Goal: Transaction & Acquisition: Purchase product/service

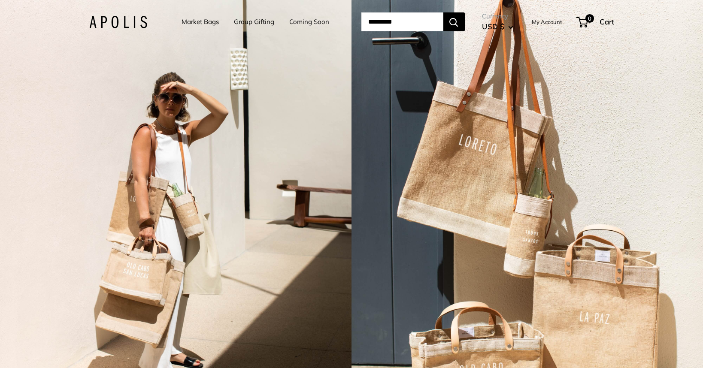
click at [189, 21] on link "Market Bags" at bounding box center [200, 22] width 37 height 12
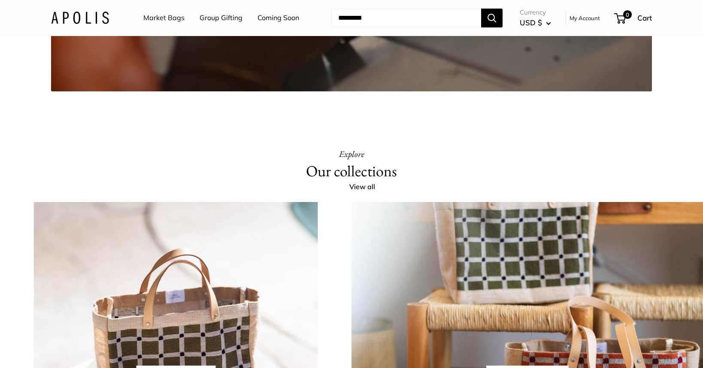
scroll to position [1736, 0]
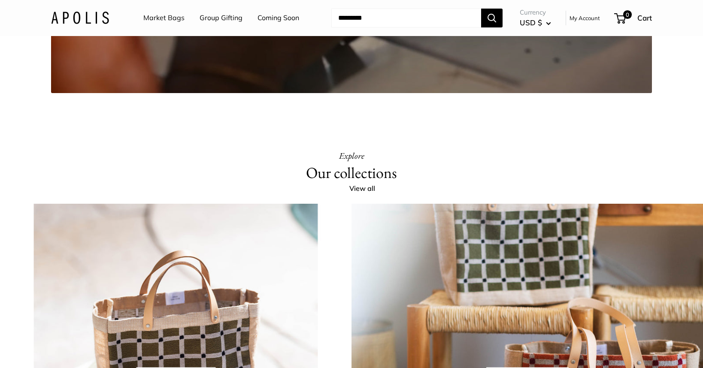
click at [217, 15] on link "Group Gifting" at bounding box center [221, 18] width 43 height 13
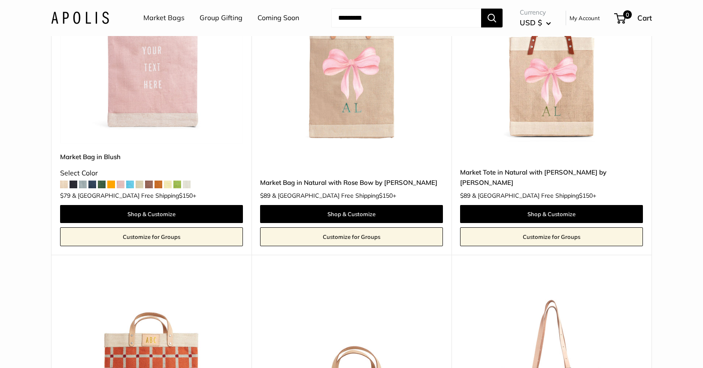
scroll to position [263, 0]
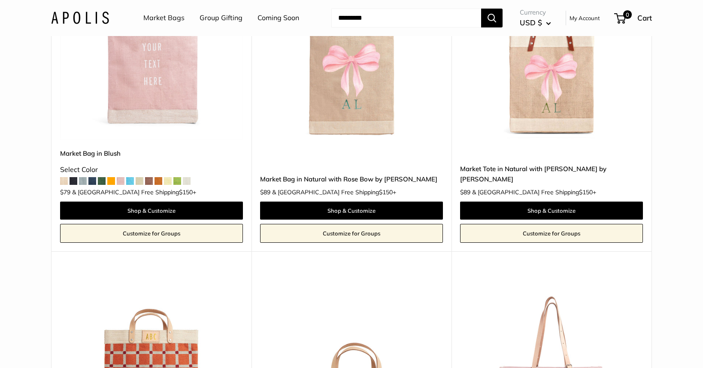
click at [174, 182] on span at bounding box center [177, 181] width 8 height 8
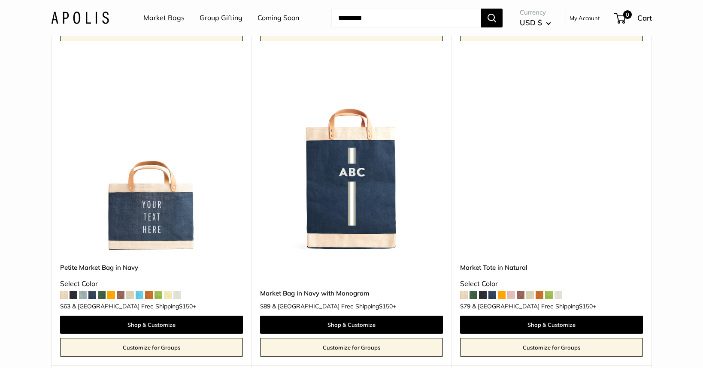
scroll to position [2001, 0]
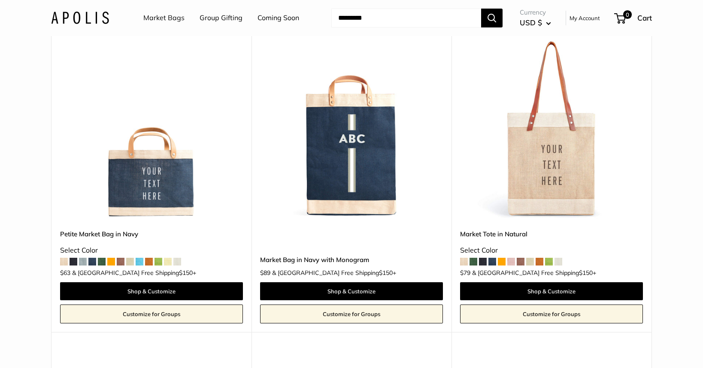
click at [158, 261] on span at bounding box center [159, 262] width 8 height 8
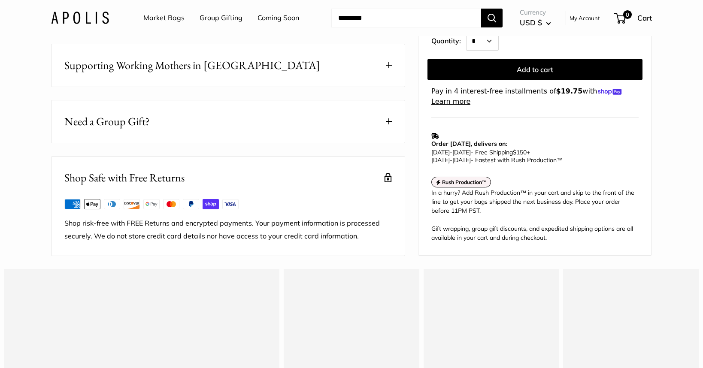
scroll to position [598, 0]
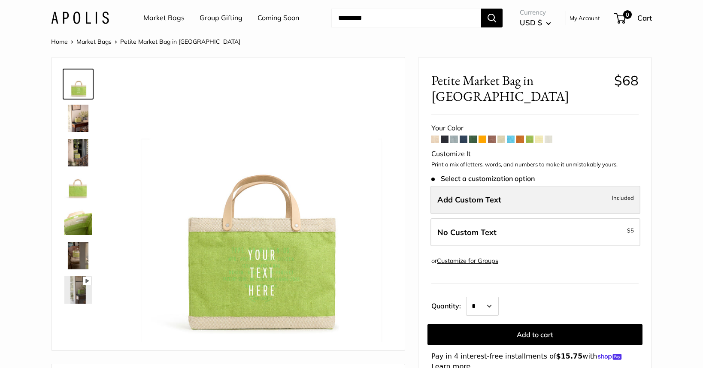
click at [502, 191] on label "Add Custom Text Included" at bounding box center [536, 200] width 210 height 28
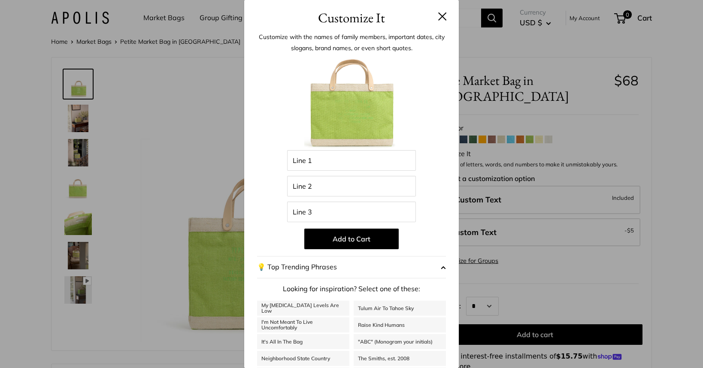
click at [440, 18] on button at bounding box center [442, 16] width 9 height 9
